Goal: Task Accomplishment & Management: Manage account settings

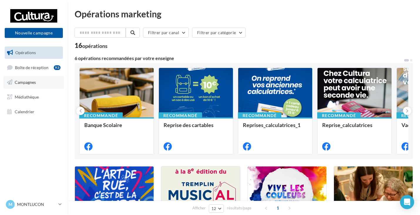
click at [27, 81] on span "Campagnes" at bounding box center [25, 82] width 21 height 5
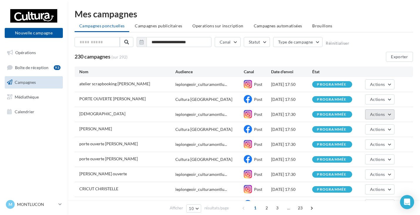
click at [389, 118] on button "Actions" at bounding box center [379, 114] width 29 height 10
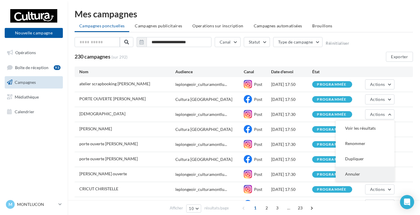
click at [350, 174] on button "Annuler" at bounding box center [364, 173] width 59 height 15
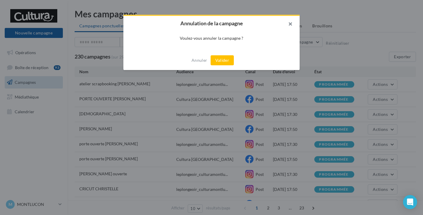
click at [289, 24] on button "button" at bounding box center [287, 25] width 23 height 18
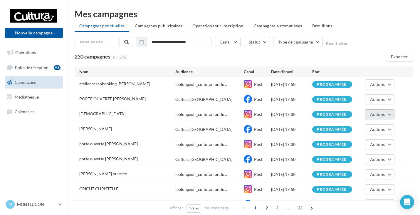
click at [389, 113] on button "Actions" at bounding box center [379, 114] width 29 height 10
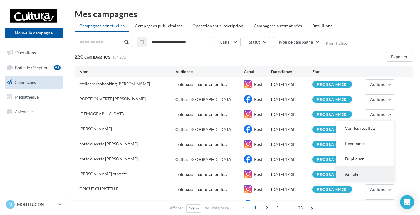
click at [355, 174] on button "Annuler" at bounding box center [364, 173] width 59 height 15
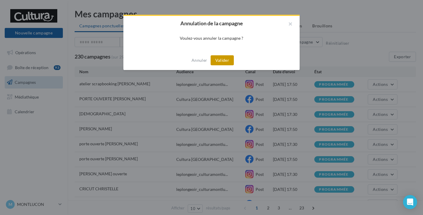
click at [230, 60] on button "Valider" at bounding box center [221, 60] width 23 height 10
